Goal: Task Accomplishment & Management: Use online tool/utility

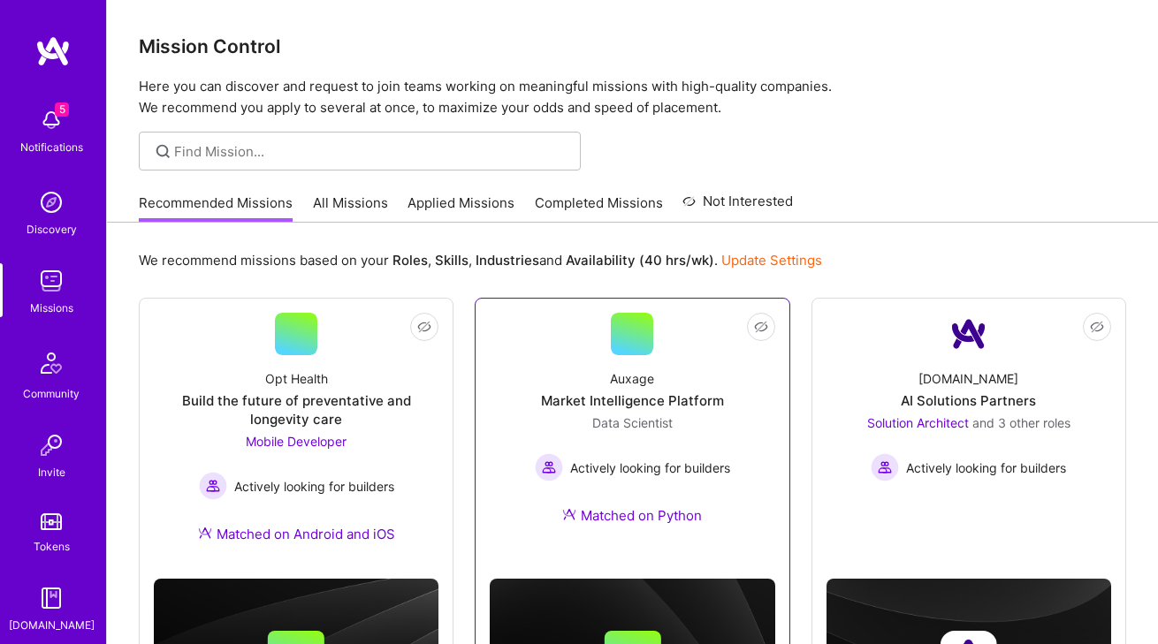
click at [722, 425] on div "Data Scientist Actively looking for builders" at bounding box center [632, 448] width 195 height 68
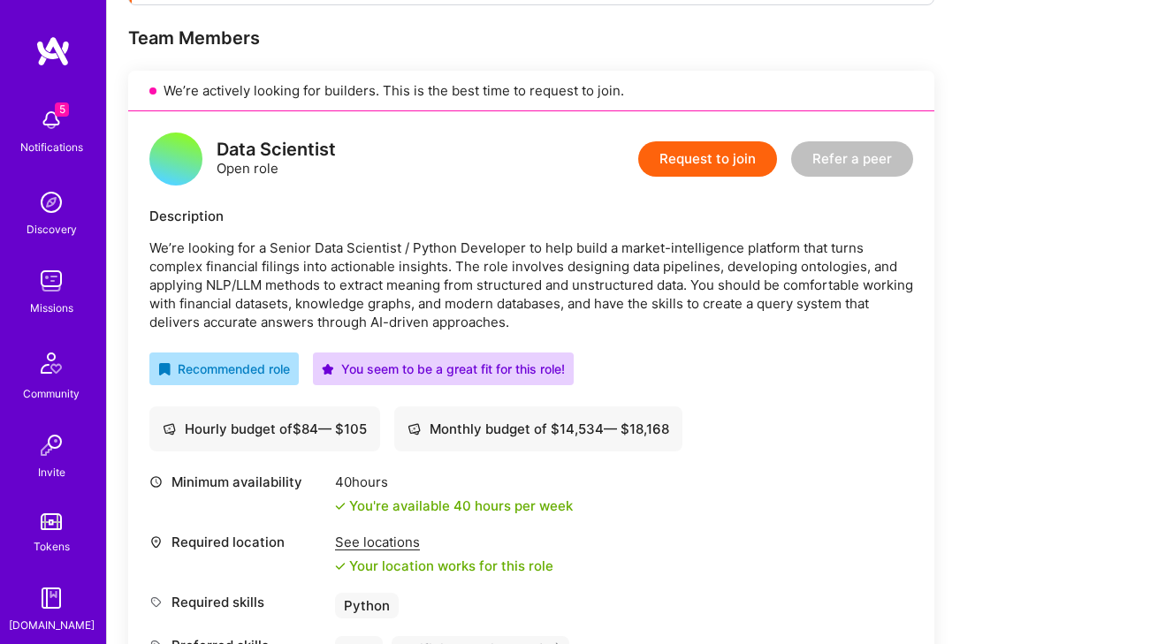
scroll to position [343, 0]
click at [39, 300] on div "Missions" at bounding box center [51, 308] width 43 height 19
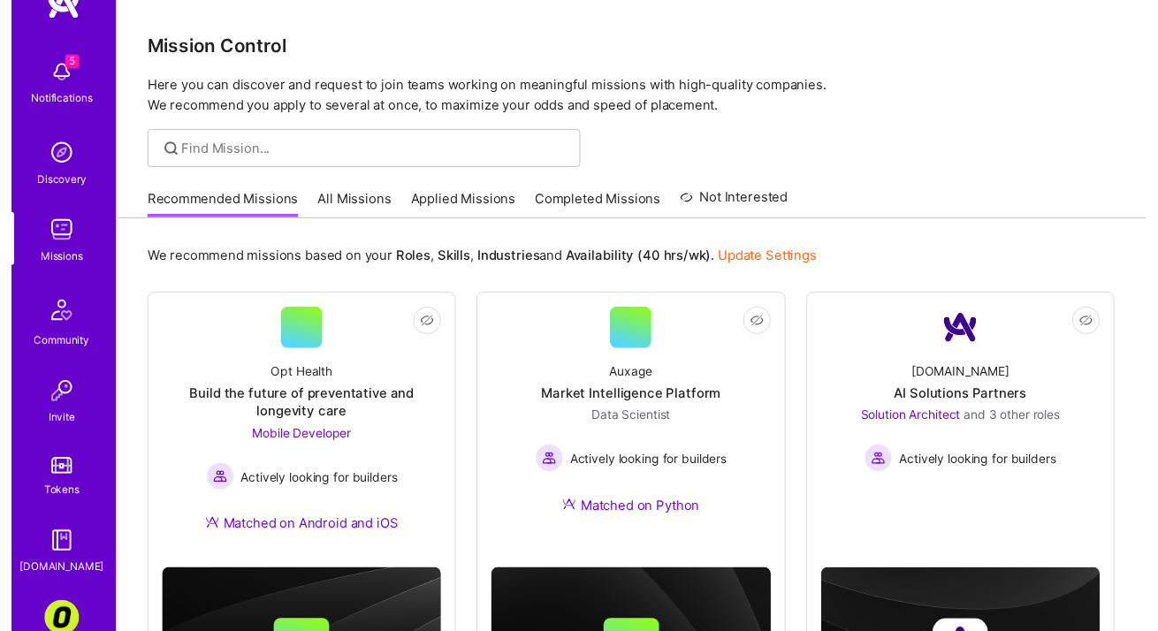
scroll to position [146, 0]
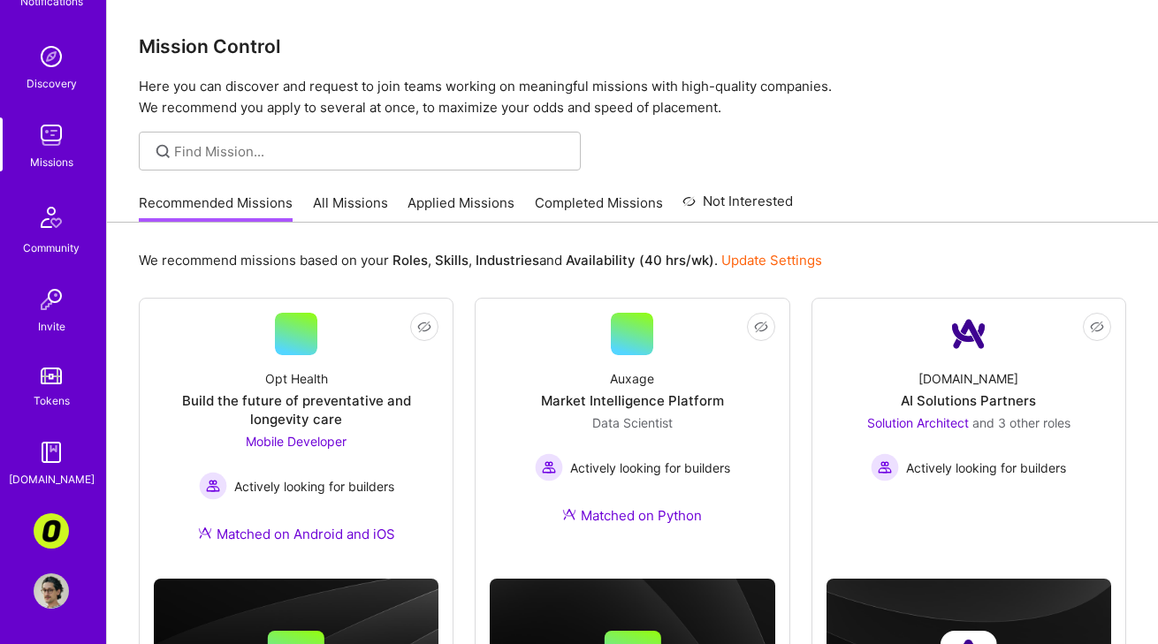
click at [49, 540] on img at bounding box center [51, 531] width 35 height 35
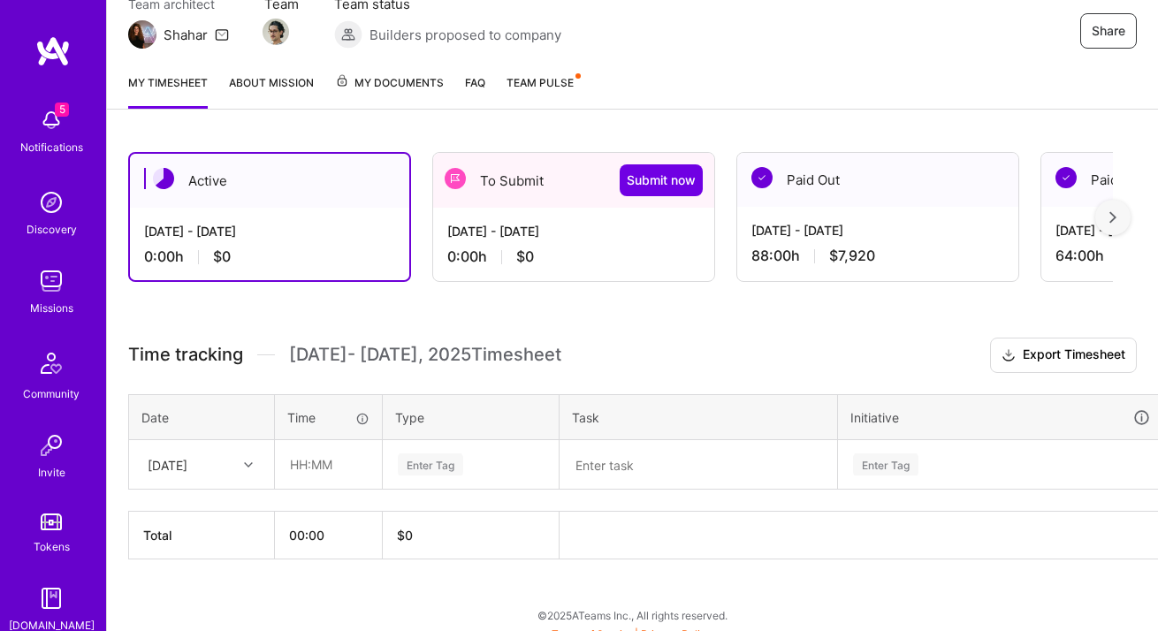
scroll to position [187, 0]
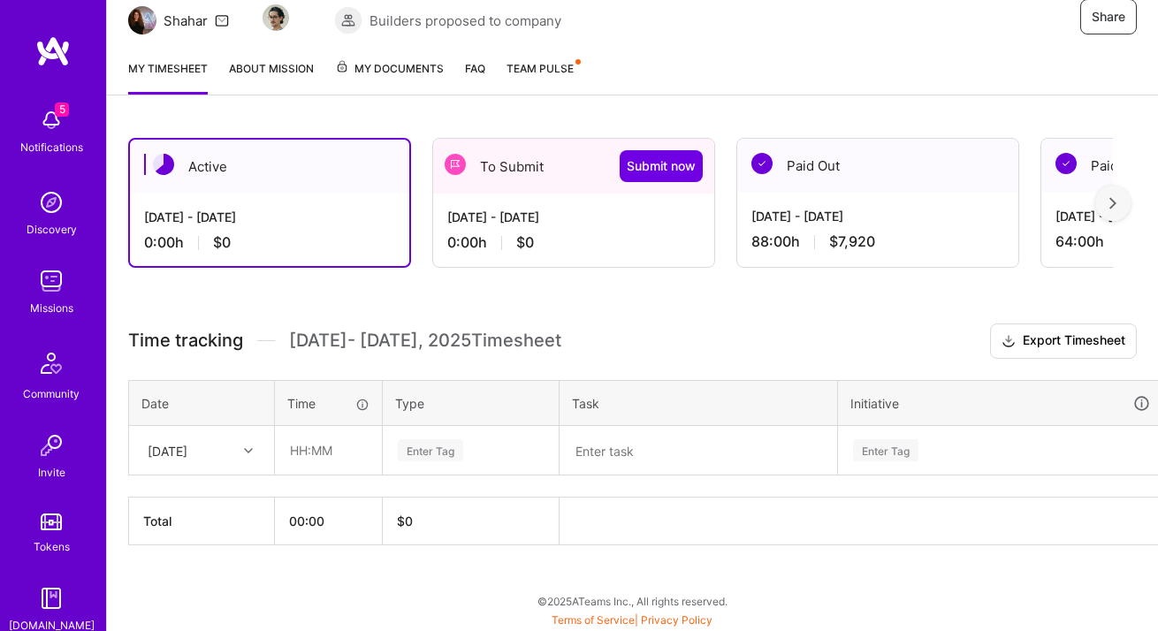
click at [543, 236] on div "0:00 h $0" at bounding box center [573, 242] width 253 height 19
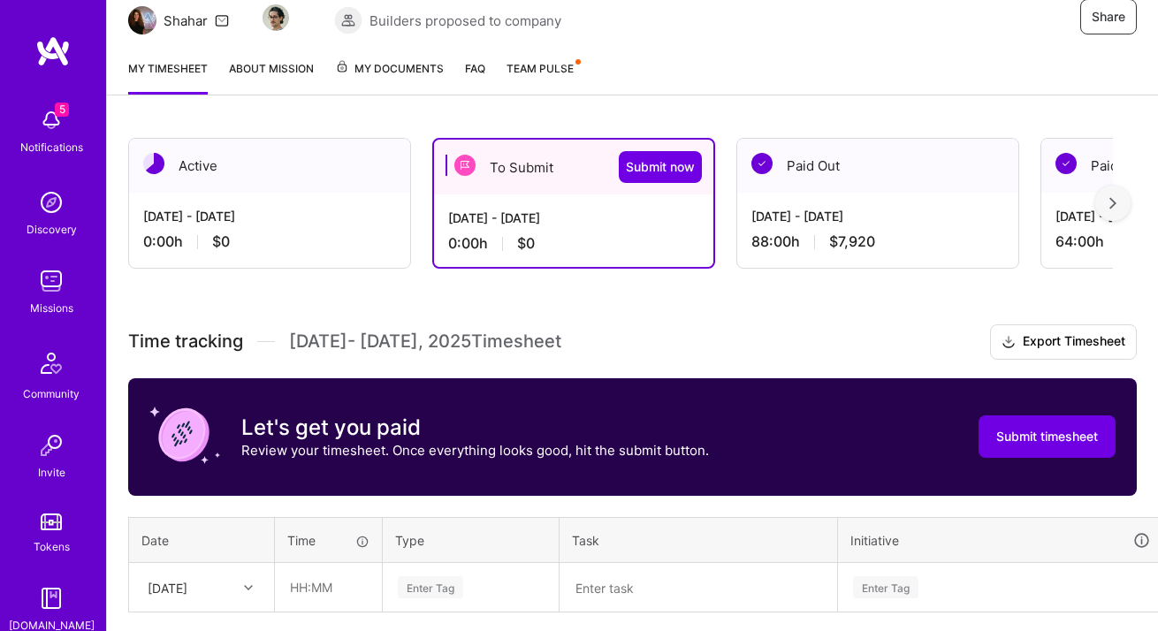
click at [828, 45] on div "My timesheet About Mission My Documents FAQ Team Pulse" at bounding box center [632, 70] width 1051 height 50
